Goal: Information Seeking & Learning: Learn about a topic

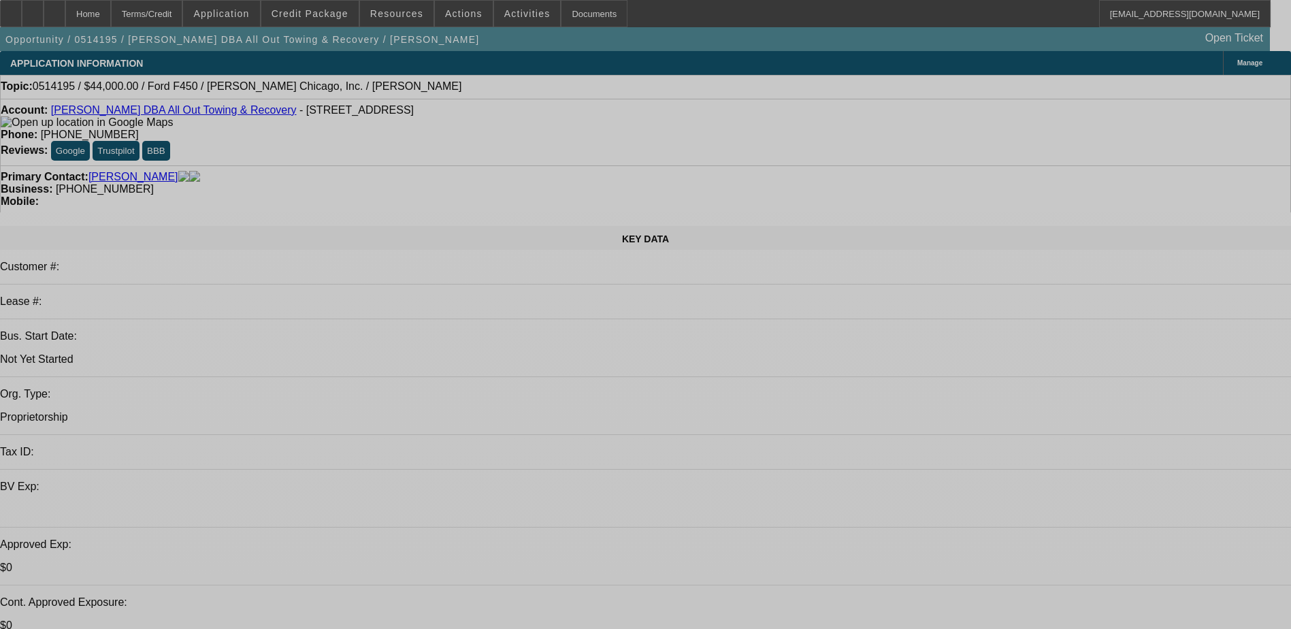
select select "0"
select select "2"
select select "0.1"
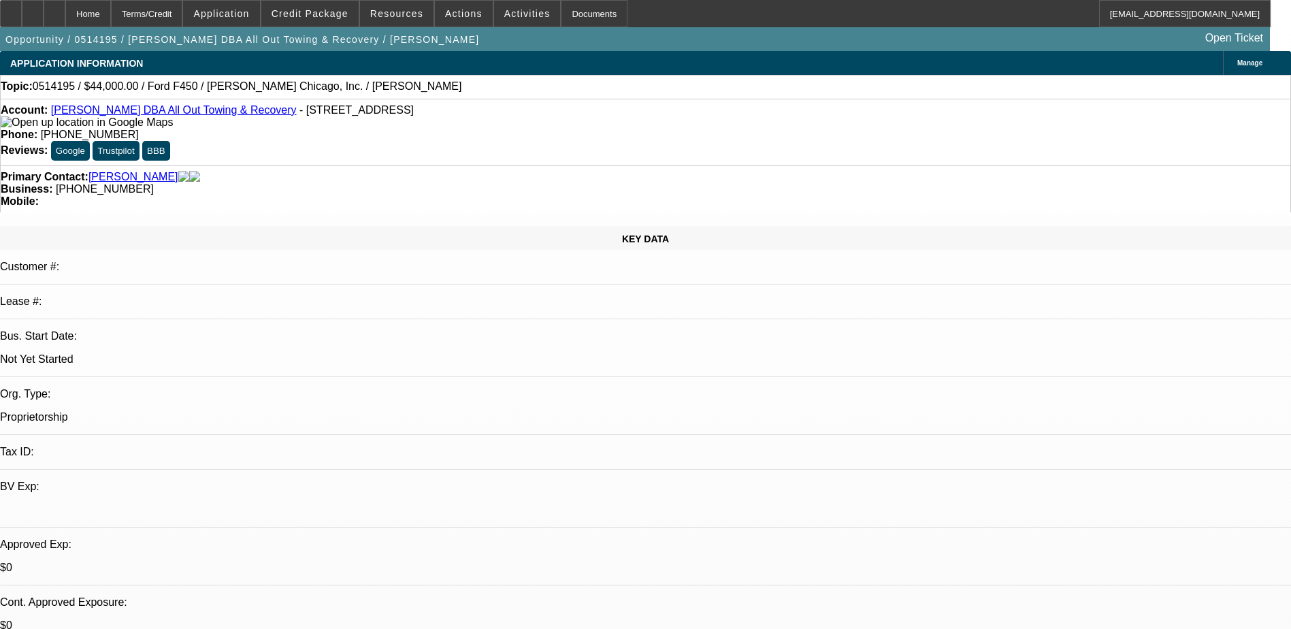
select select "0"
select select "2"
select select "0.1"
select select "0"
select select "2"
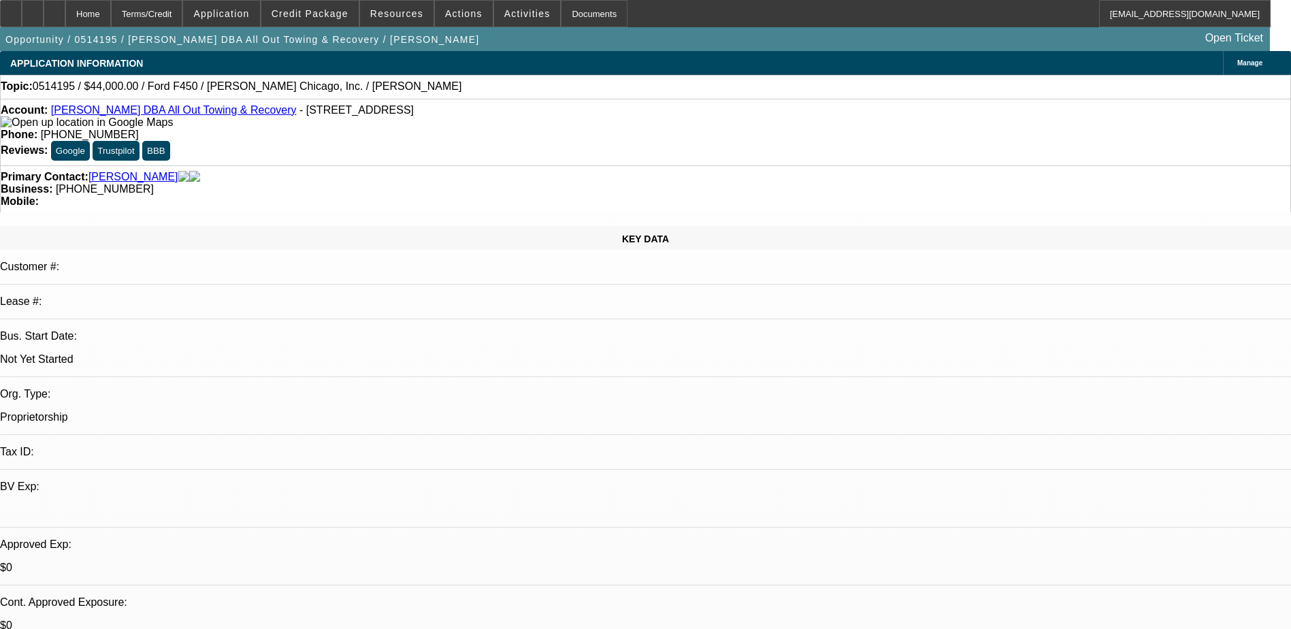
select select "0.1"
select select "1"
select select "2"
select select "4"
select select "1"
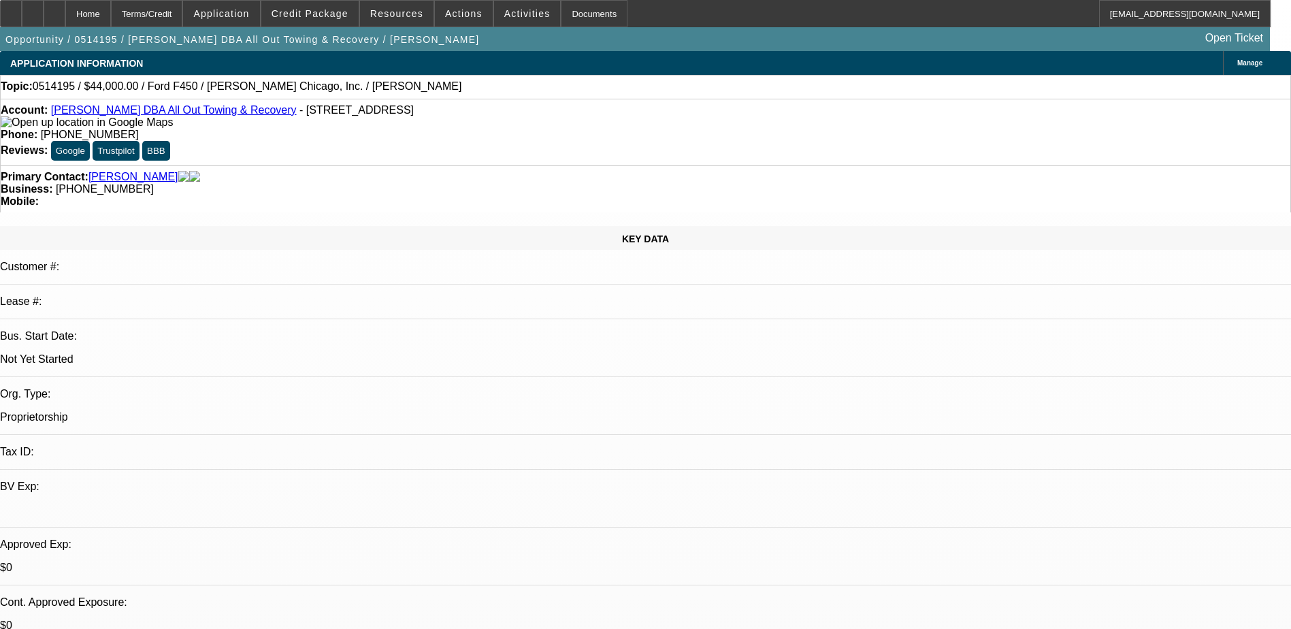
select select "2"
select select "4"
select select "1"
select select "2"
select select "4"
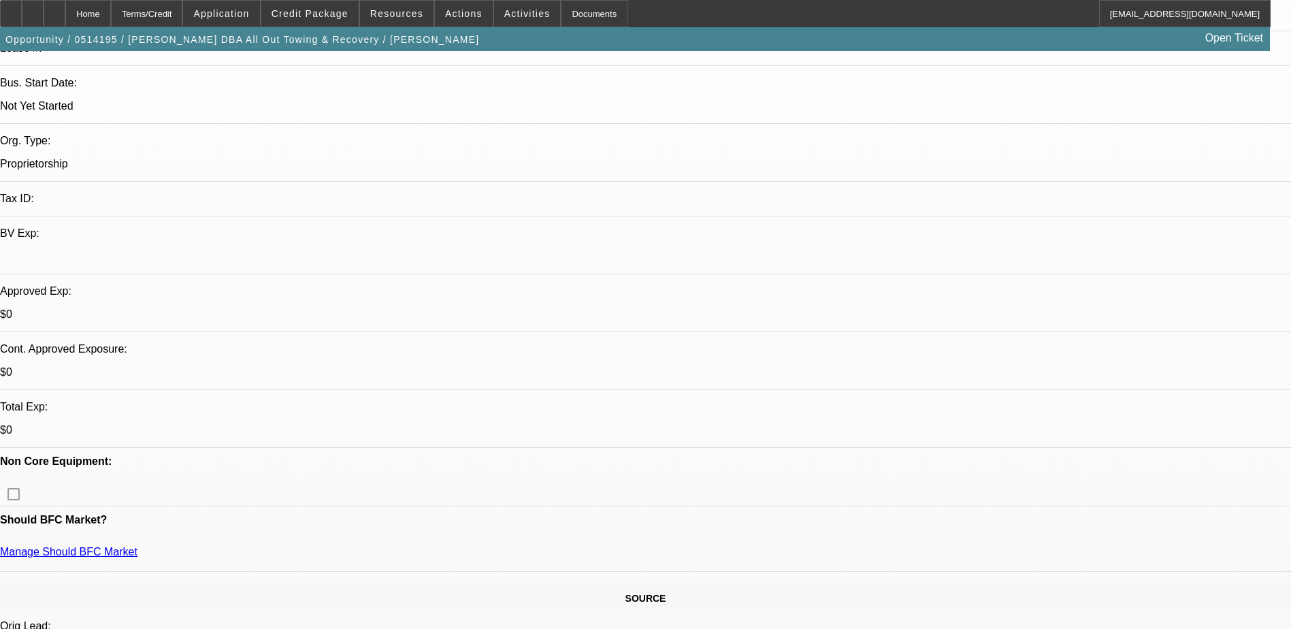
scroll to position [476, 0]
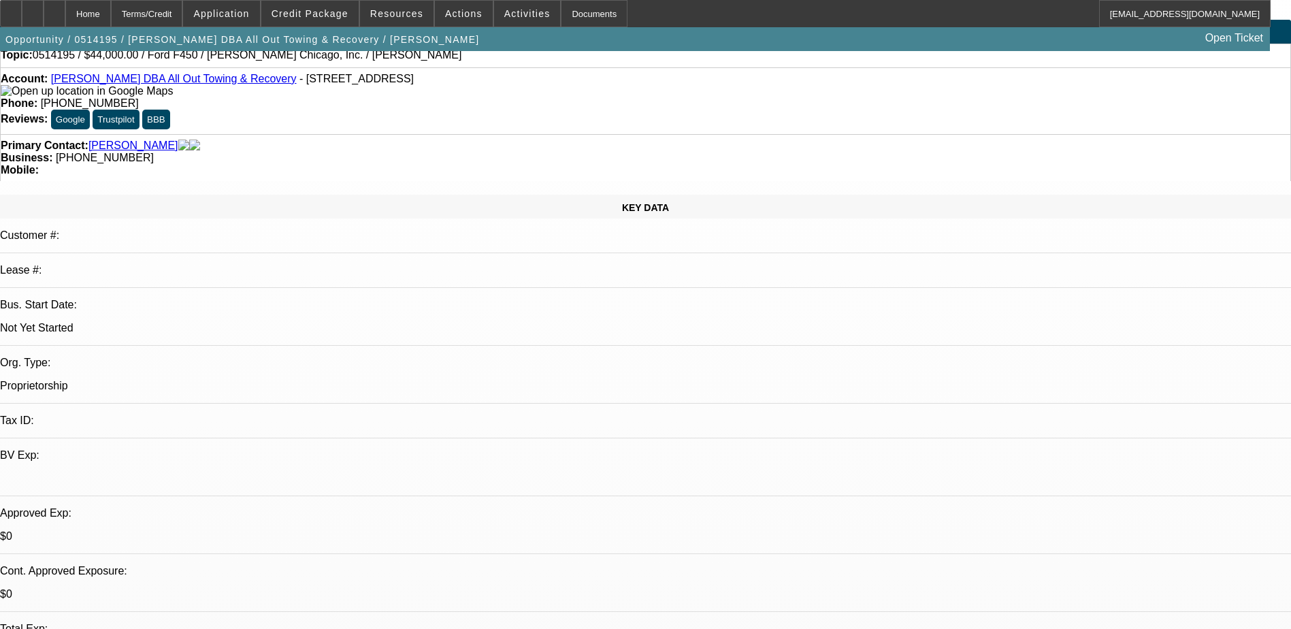
scroll to position [0, 0]
